Goal: Task Accomplishment & Management: Use online tool/utility

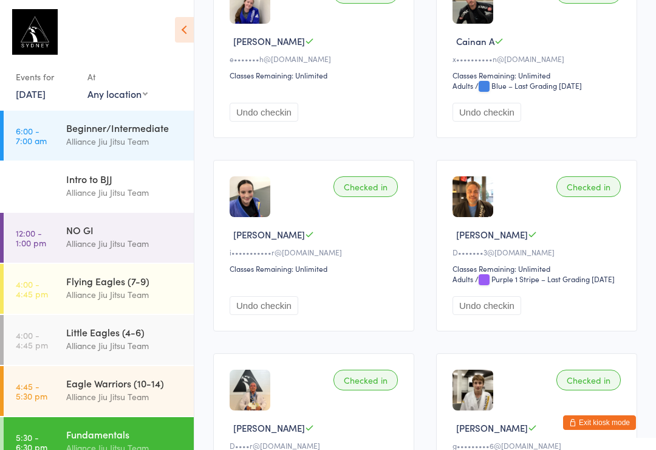
scroll to position [101, 0]
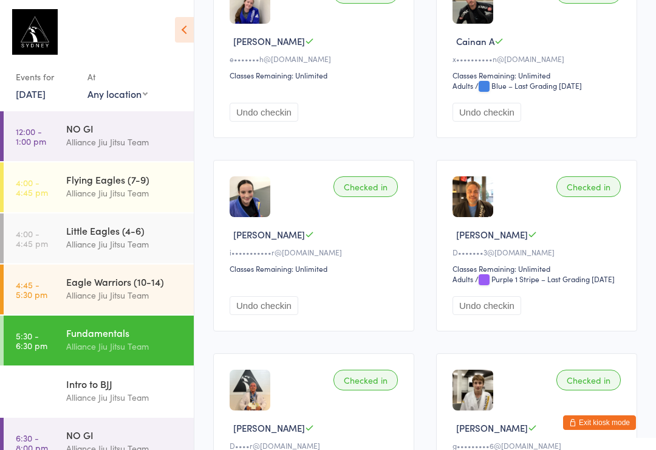
click at [117, 434] on div "NO GI" at bounding box center [124, 434] width 117 height 13
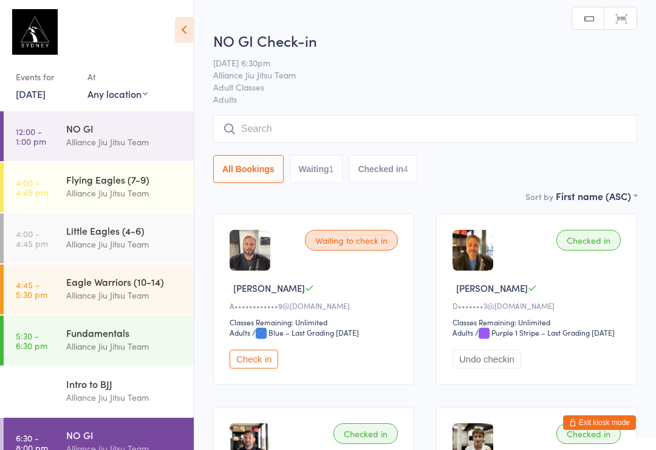
click at [380, 132] on input "search" at bounding box center [425, 129] width 424 height 28
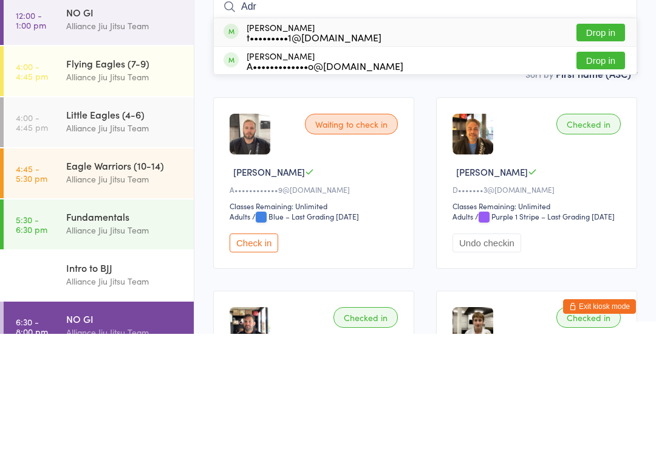
type input "Adr"
click at [317, 148] on div "t•••••••••1@[DOMAIN_NAME]" at bounding box center [314, 153] width 135 height 10
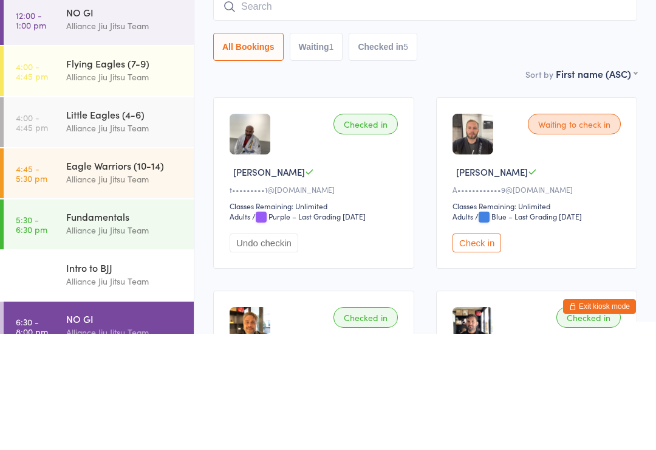
click at [579, 230] on div "Waiting to check in" at bounding box center [574, 240] width 93 height 21
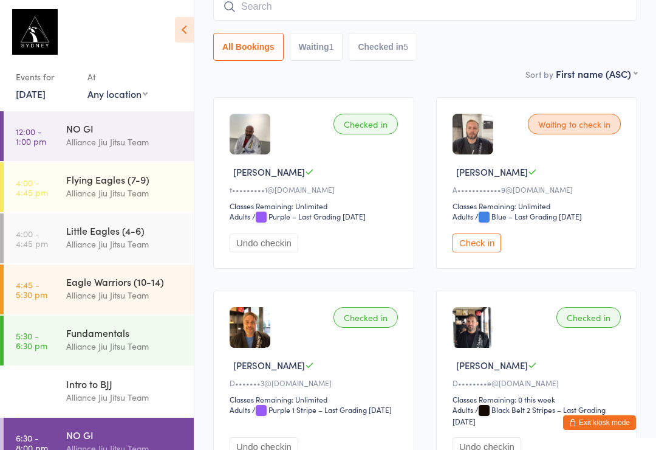
click at [484, 252] on button "Check in" at bounding box center [477, 242] width 49 height 19
click at [267, 2] on input "search" at bounding box center [425, 7] width 424 height 28
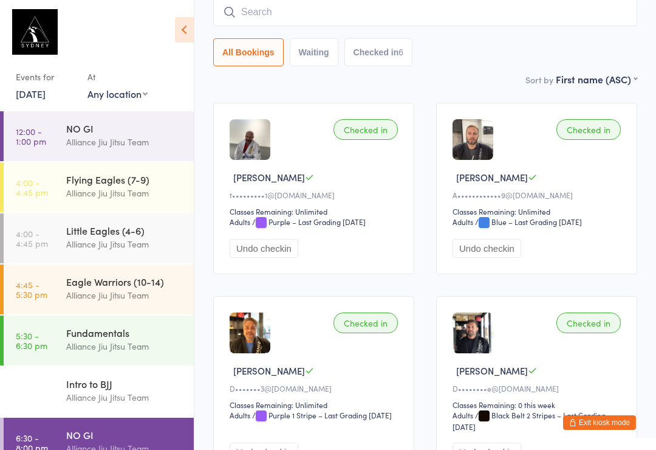
scroll to position [110, 0]
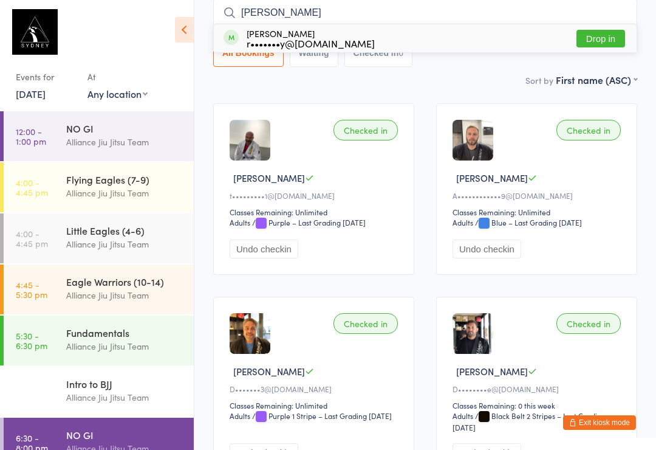
type input "[PERSON_NAME]"
click at [598, 30] on button "Drop in" at bounding box center [601, 39] width 49 height 18
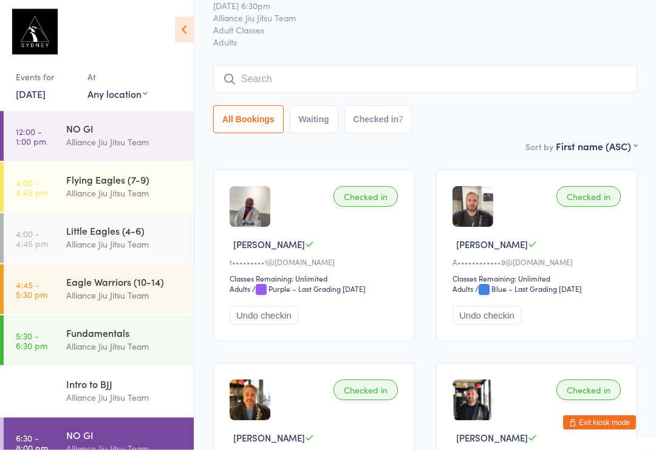
click at [374, 71] on input "search" at bounding box center [425, 80] width 424 height 28
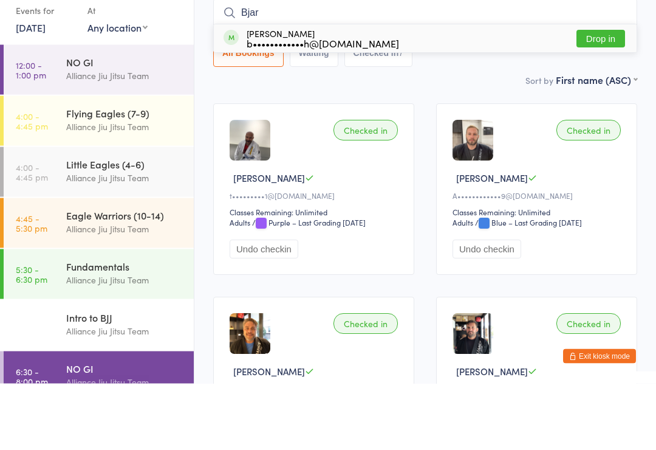
type input "Bjar"
click at [601, 97] on button "Drop in" at bounding box center [601, 106] width 49 height 18
